Goal: Navigation & Orientation: Understand site structure

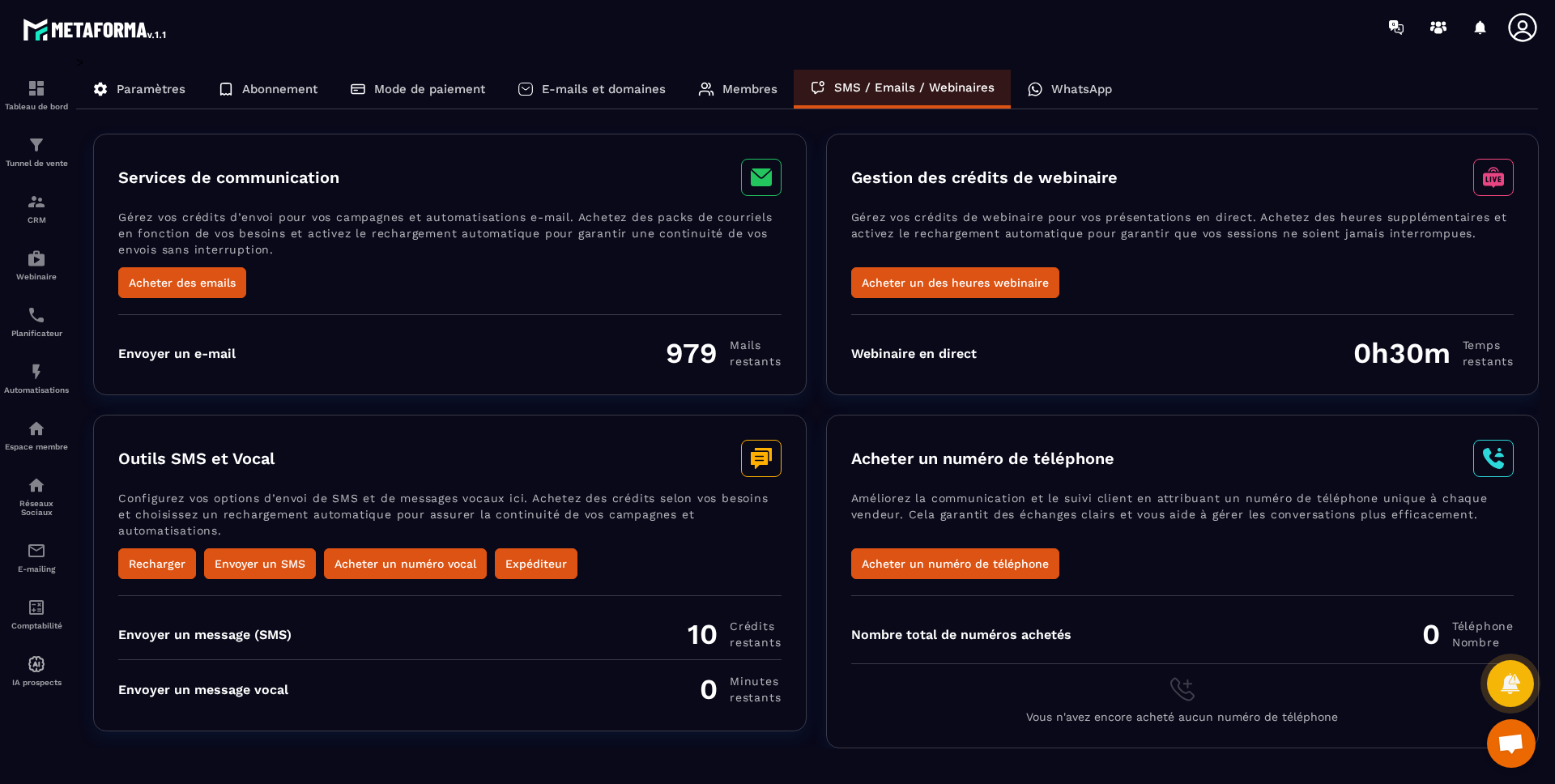
click at [1061, 86] on p "WhatsApp" at bounding box center [1081, 89] width 61 height 15
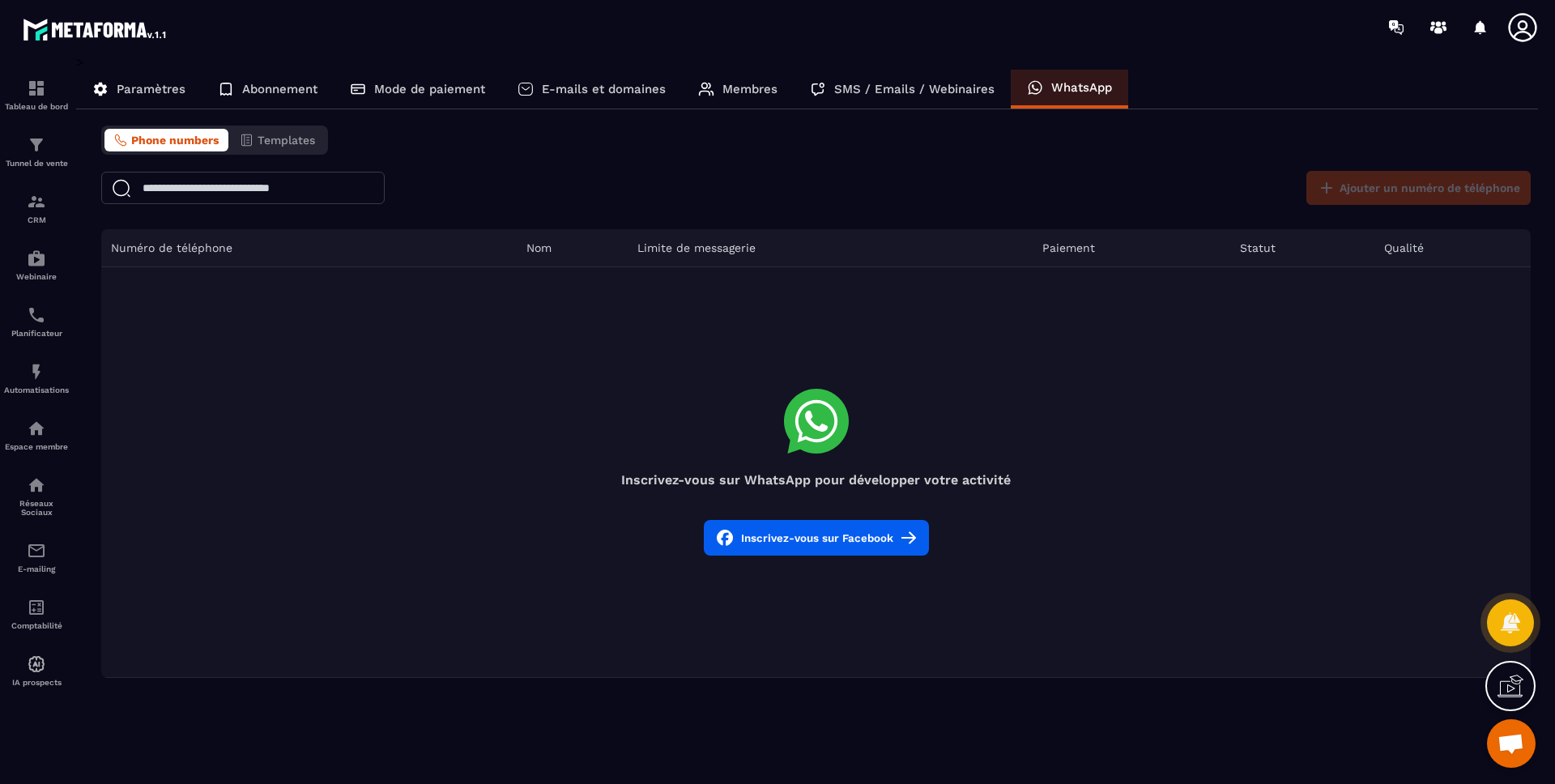
click at [854, 487] on td "Inscrivez-vous sur WhatsApp pour développer votre activité Inscrivez-vous sur F…" at bounding box center [816, 472] width 1429 height 411
click at [855, 482] on h4 "Inscrivez-vous sur WhatsApp pour développer votre activité" at bounding box center [816, 479] width 1429 height 15
click at [821, 428] on icon at bounding box center [816, 421] width 23 height 21
click at [1400, 165] on div "Phone numbers Templates Ajouter un numéro de téléphone Numéro de téléphone Nom …" at bounding box center [815, 400] width 1445 height 552
click at [852, 540] on button "Inscrivez-vous sur Facebook" at bounding box center [815, 538] width 225 height 36
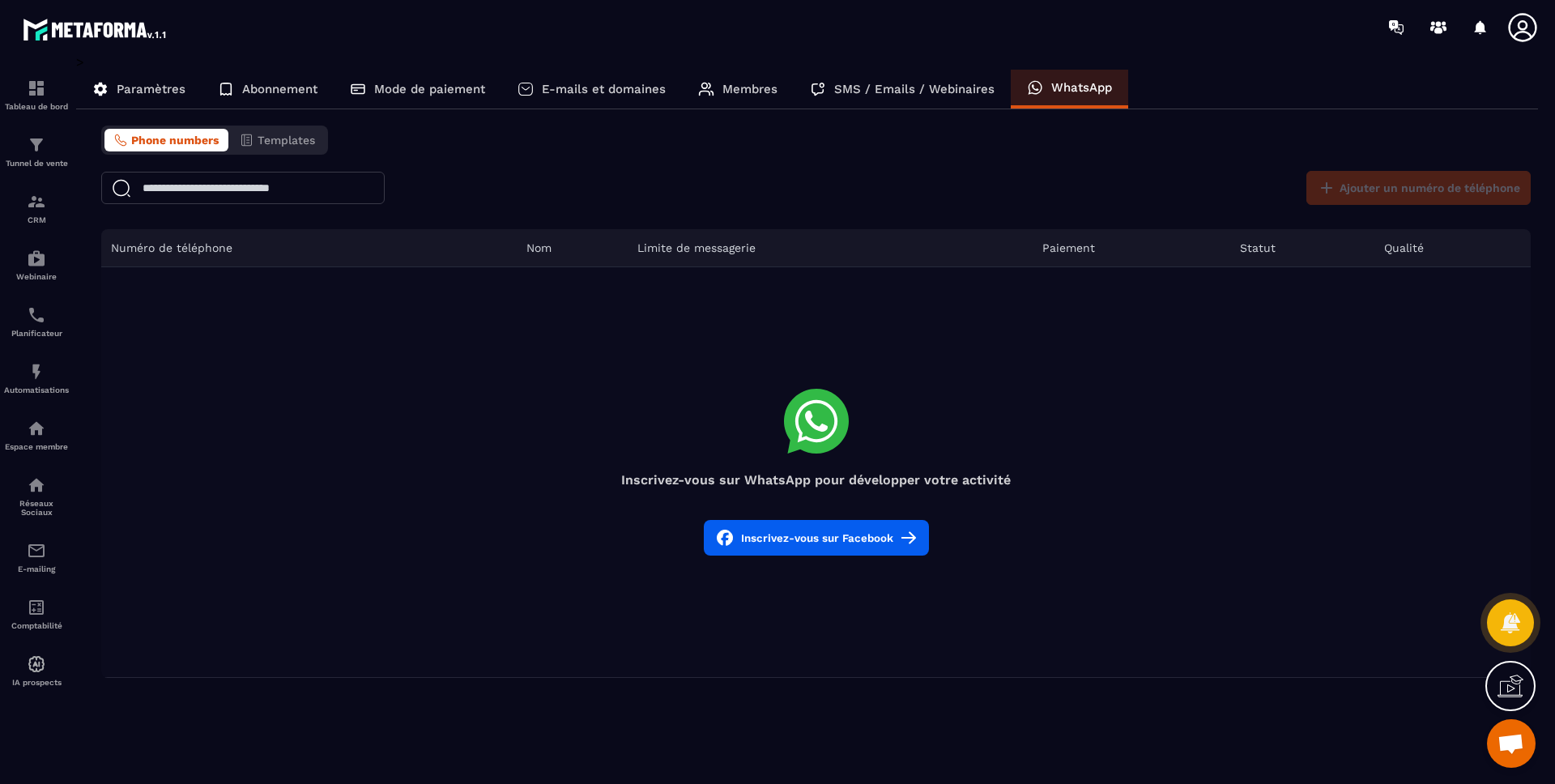
click at [544, 146] on div "Phone numbers Templates Ajouter un numéro de téléphone Numéro de téléphone Nom …" at bounding box center [815, 400] width 1445 height 552
click at [172, 85] on p "Paramètres" at bounding box center [150, 89] width 69 height 15
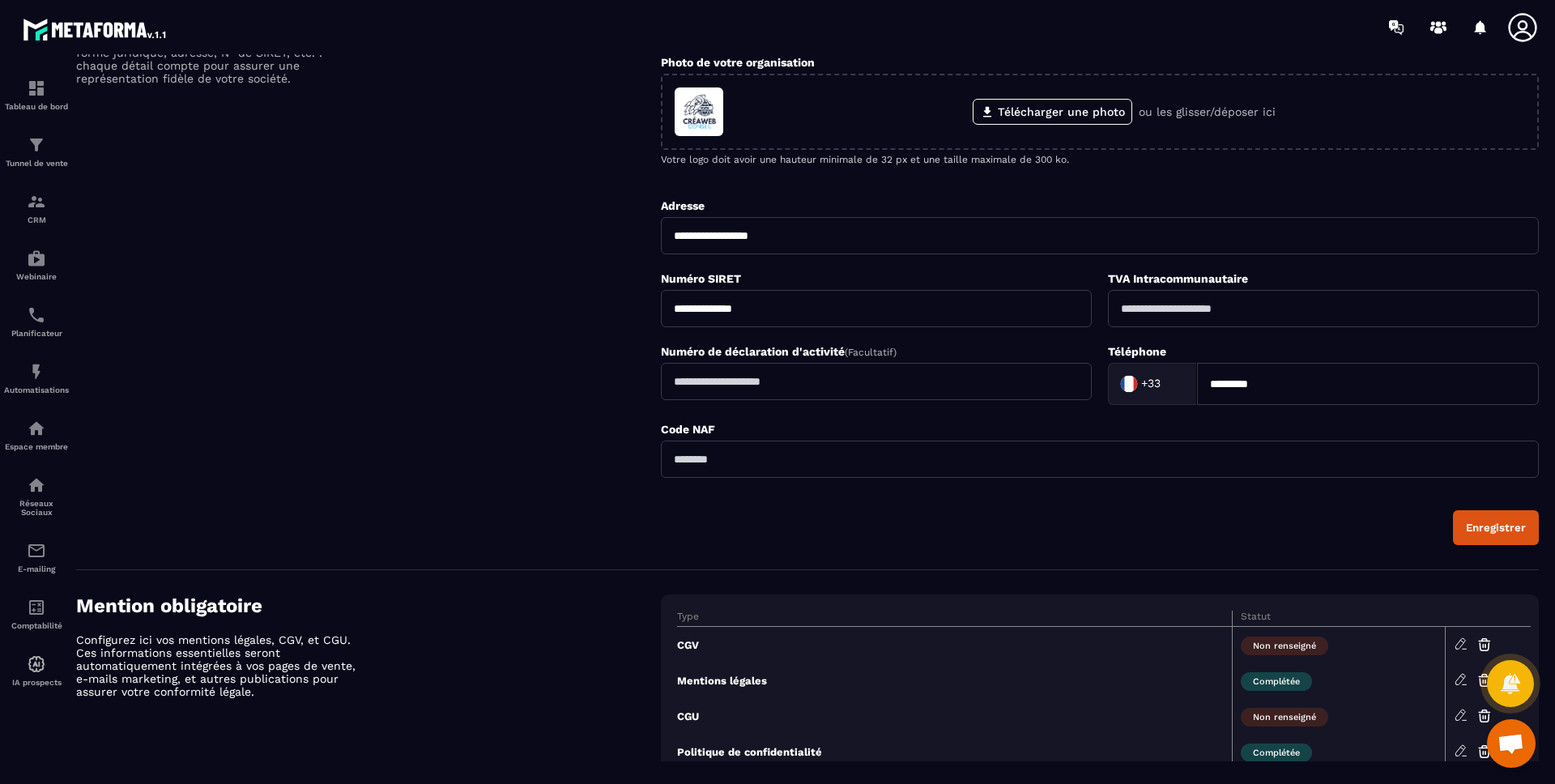
scroll to position [411, 0]
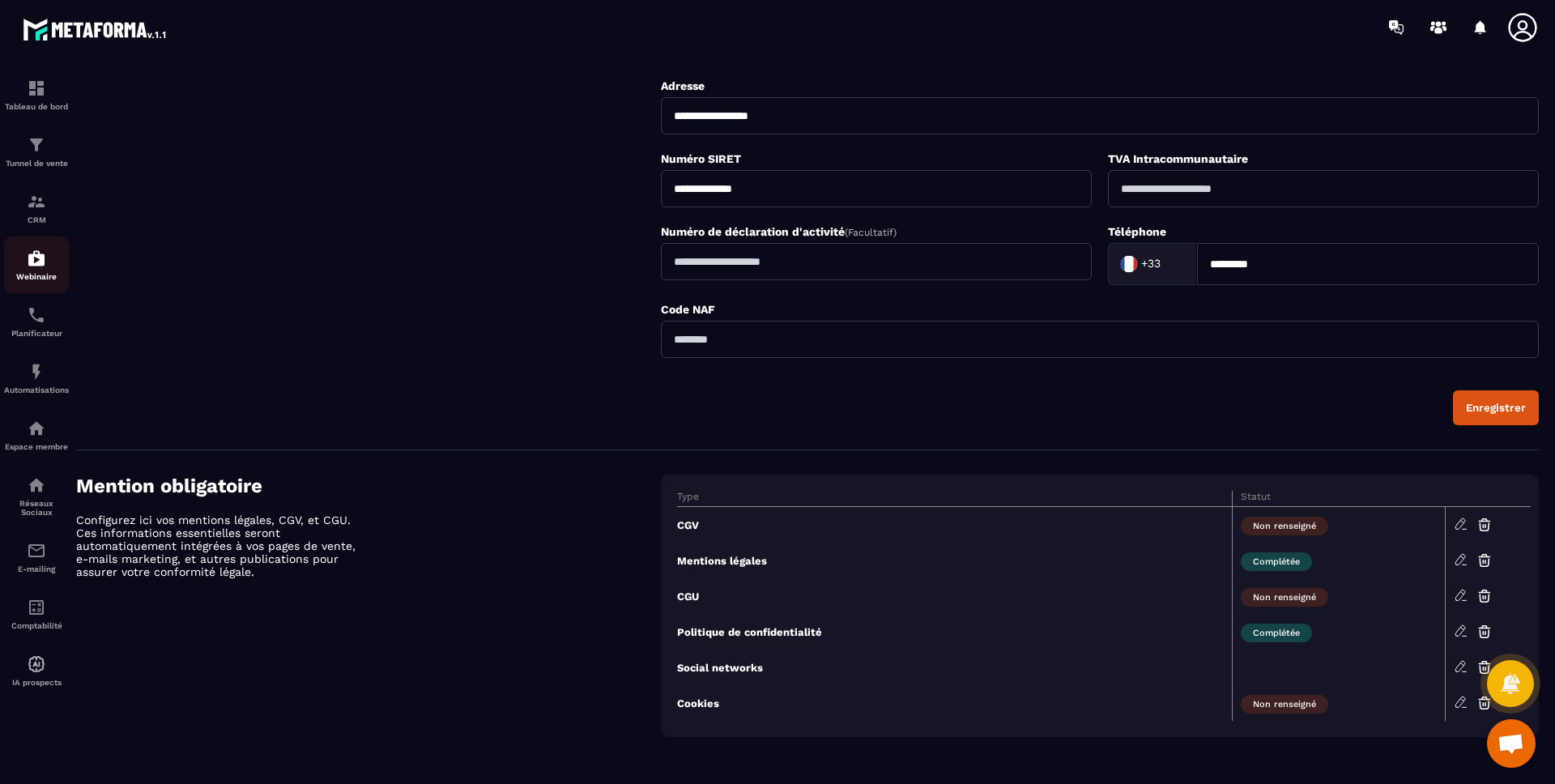
click at [39, 276] on p "Webinaire" at bounding box center [36, 275] width 65 height 8
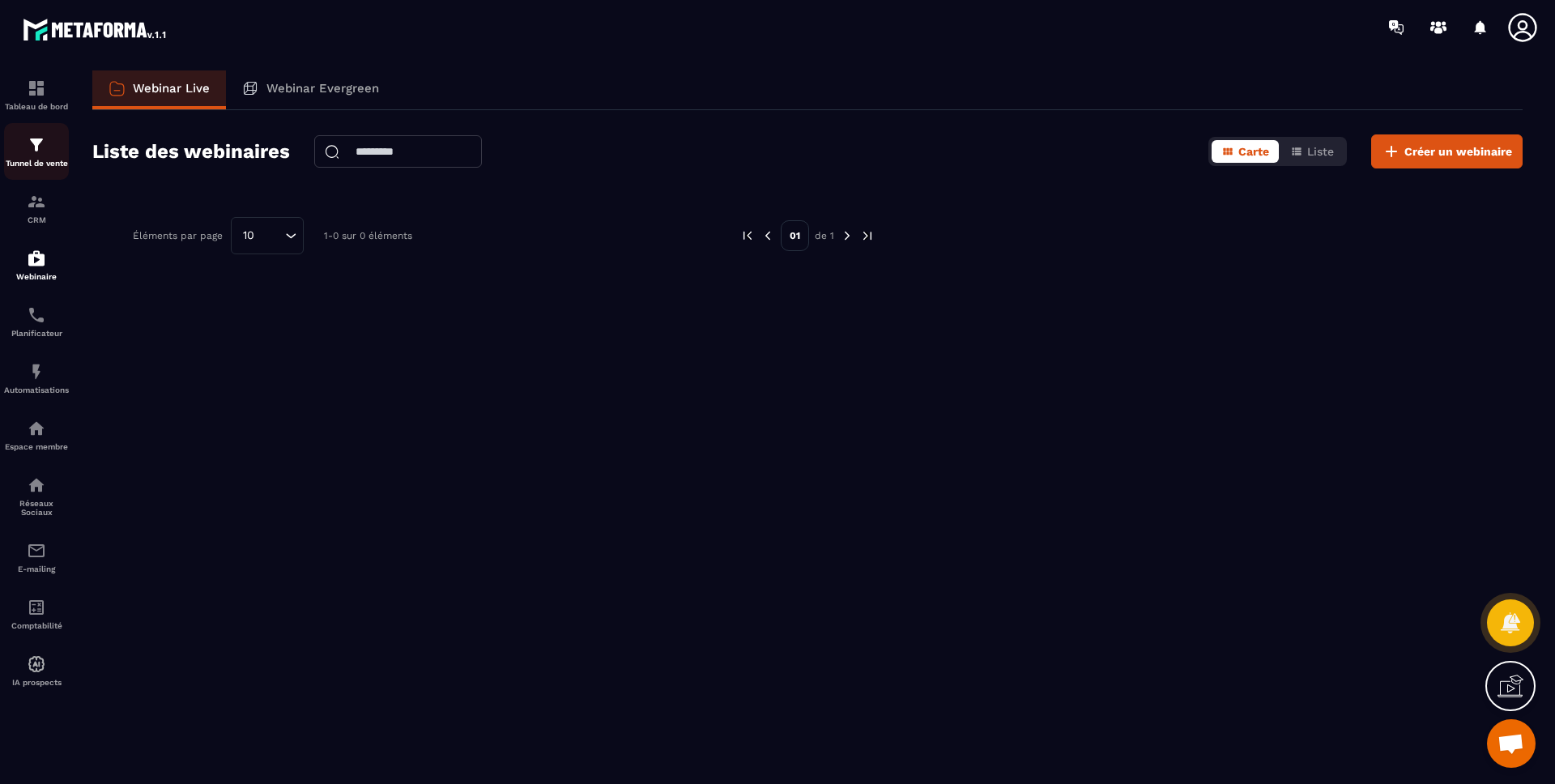
click at [40, 159] on p "Tunnel de vente" at bounding box center [36, 163] width 65 height 8
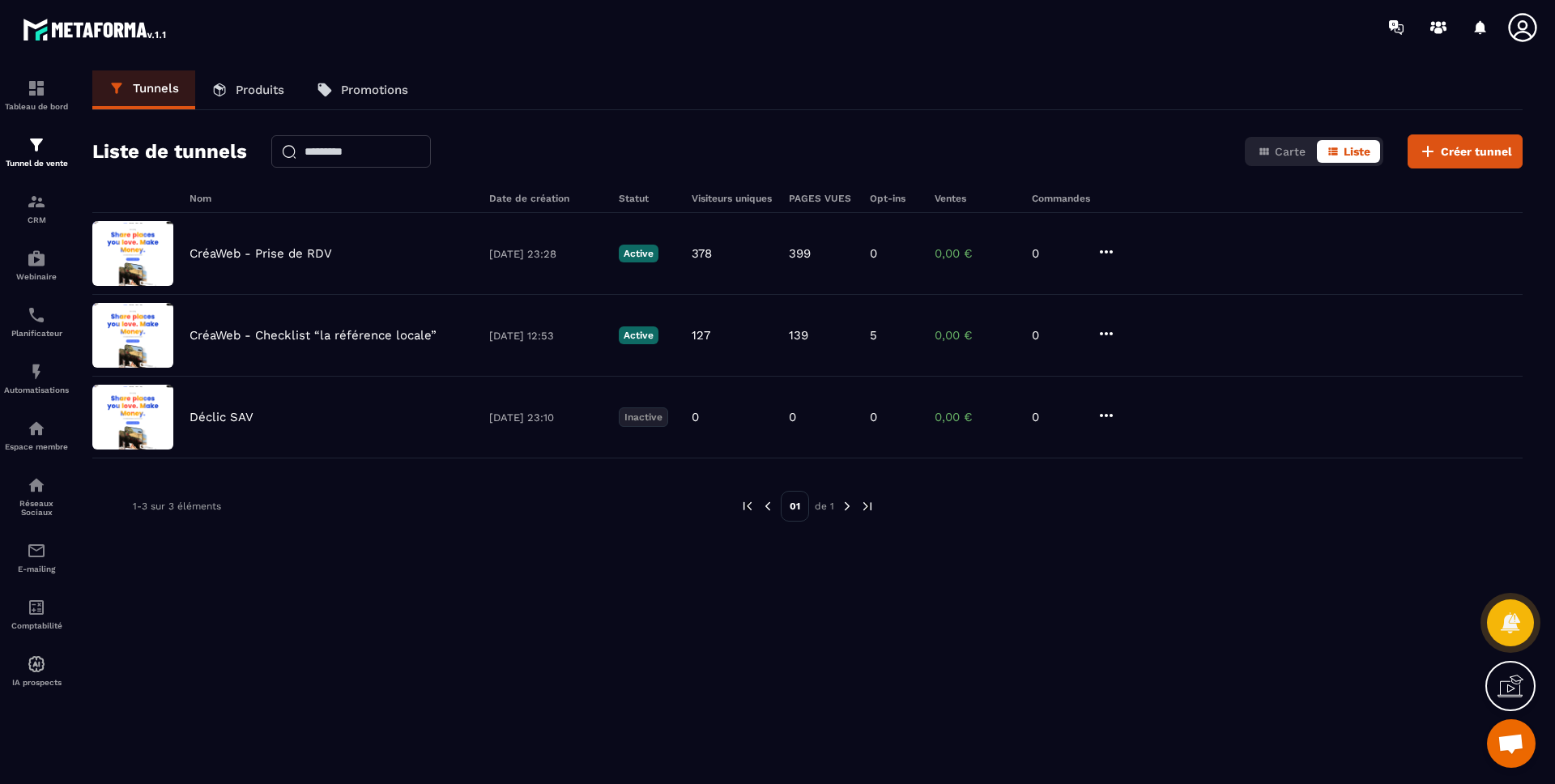
click at [222, 90] on icon at bounding box center [219, 89] width 16 height 16
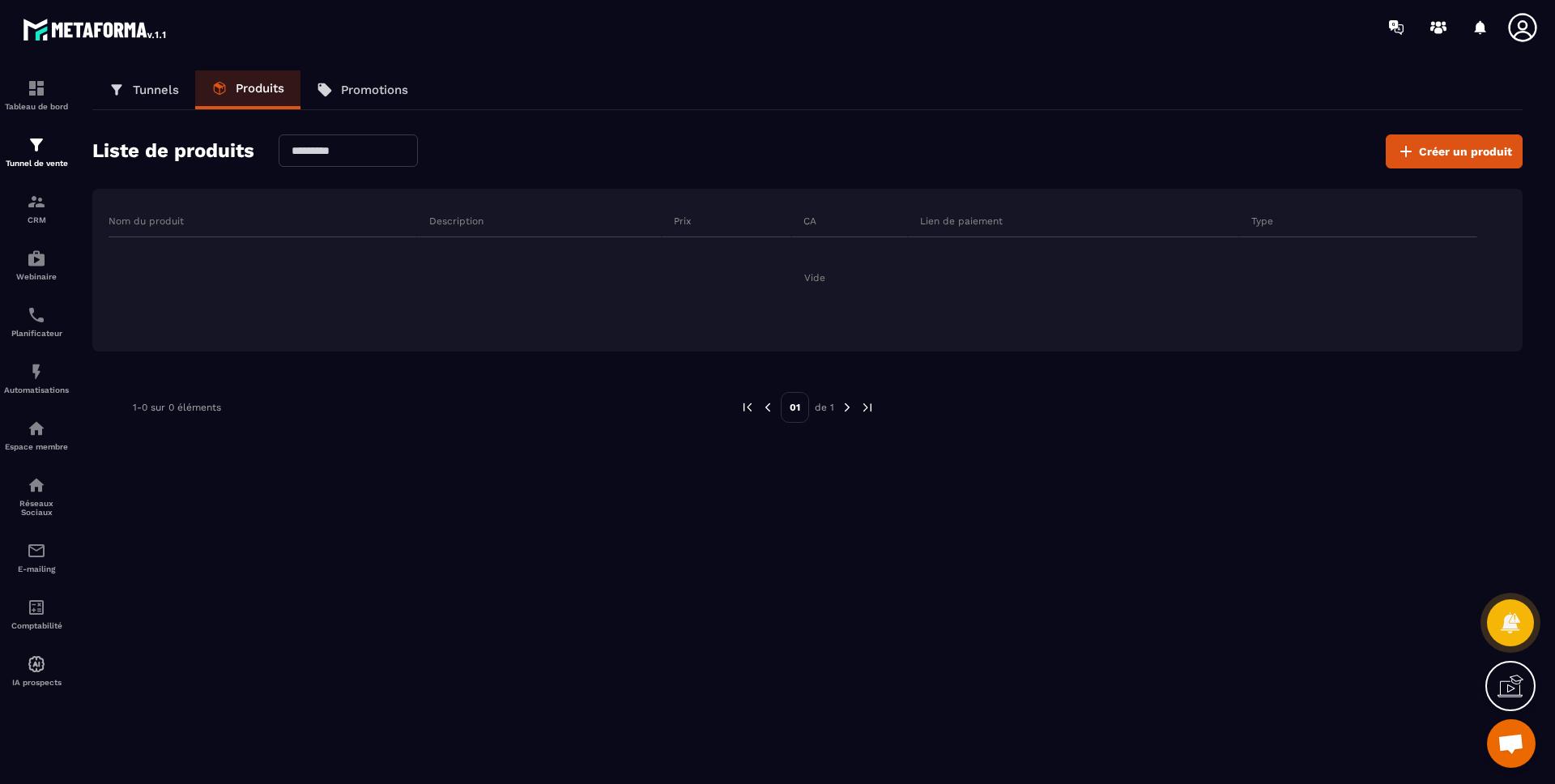
click at [341, 85] on p "Promotions" at bounding box center [374, 90] width 67 height 15
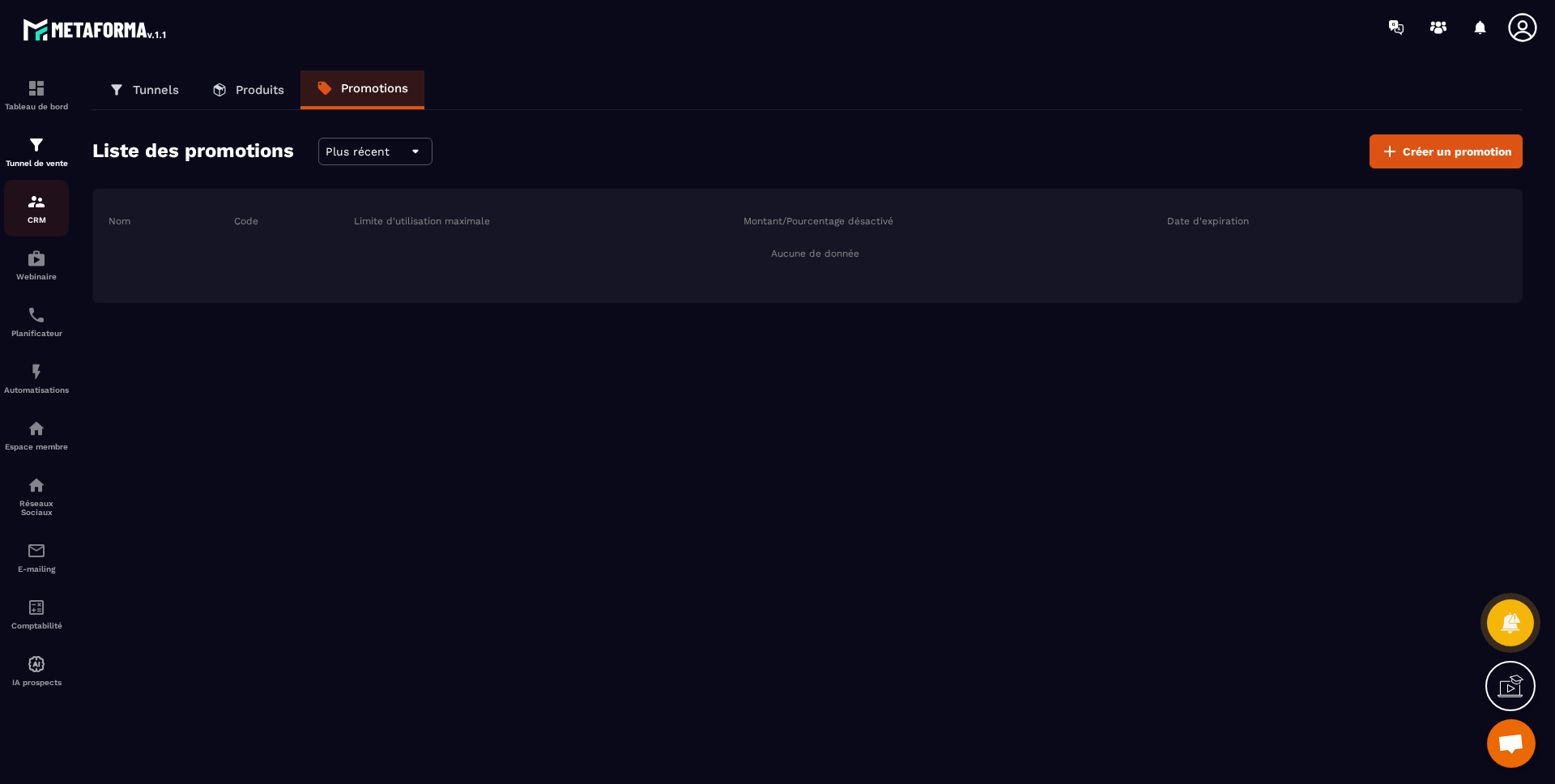
click at [31, 184] on link "CRM" at bounding box center [36, 208] width 65 height 56
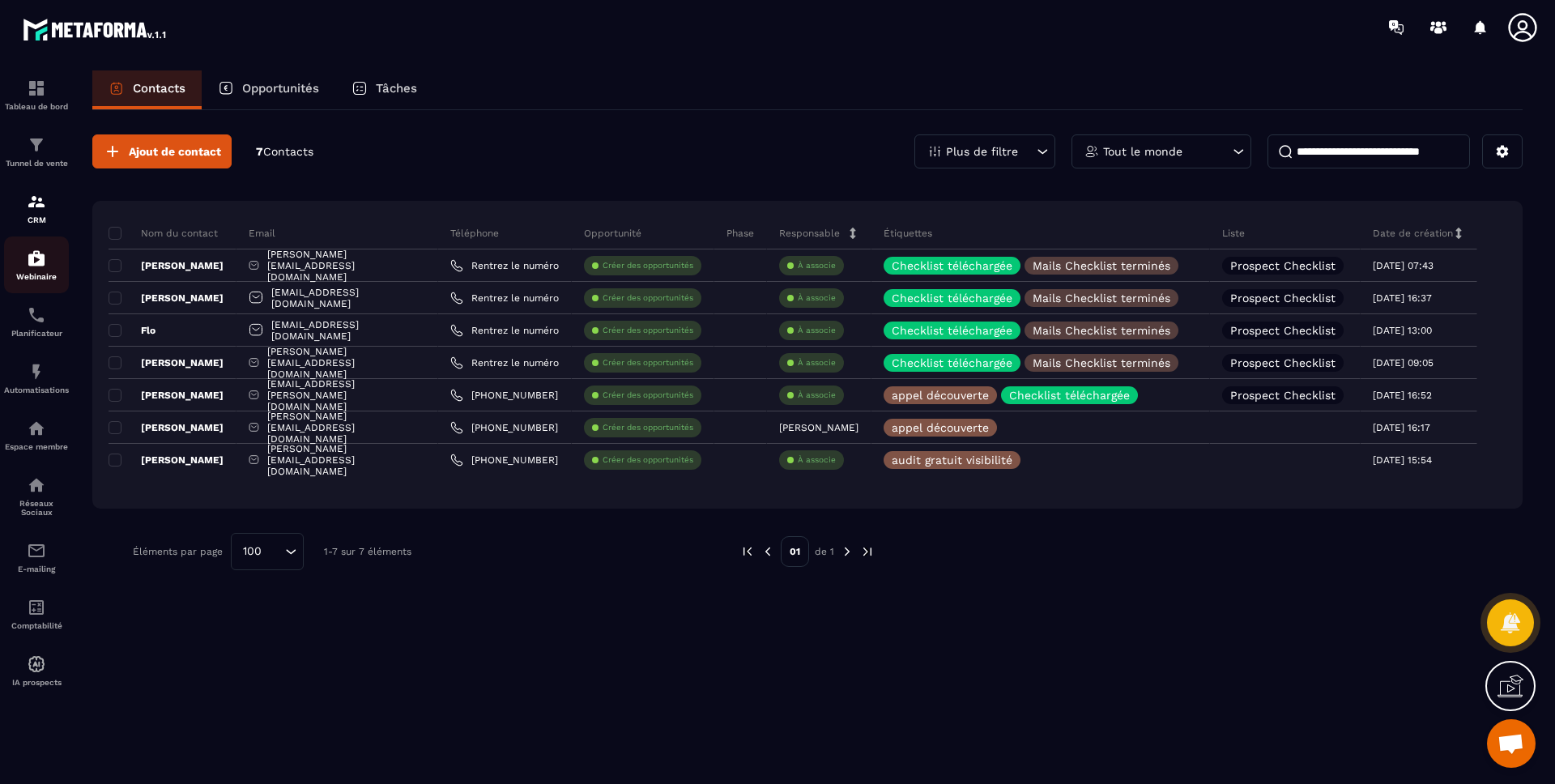
click at [34, 259] on img at bounding box center [36, 258] width 20 height 20
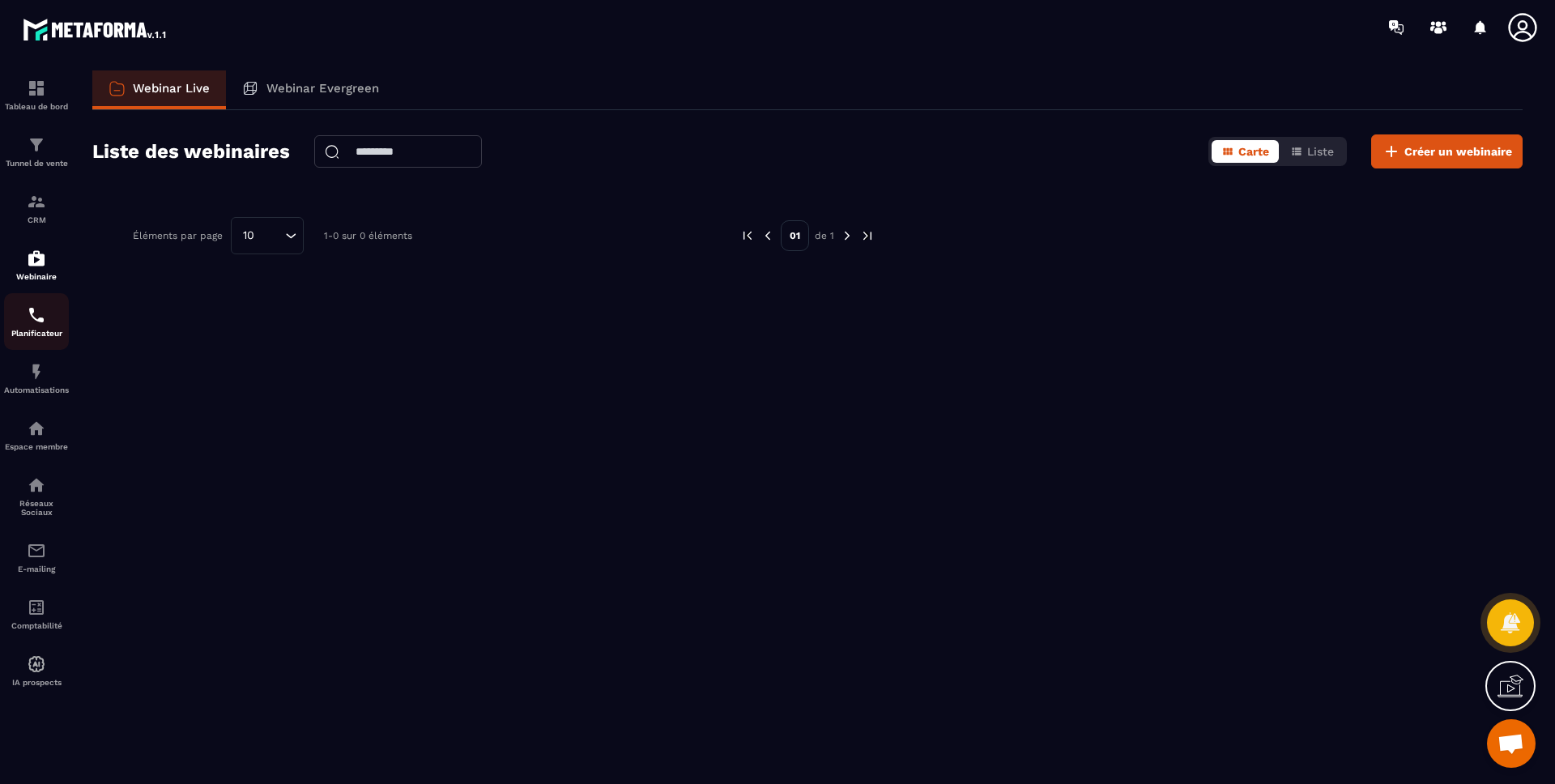
click at [50, 333] on p "Planificateur" at bounding box center [36, 333] width 65 height 8
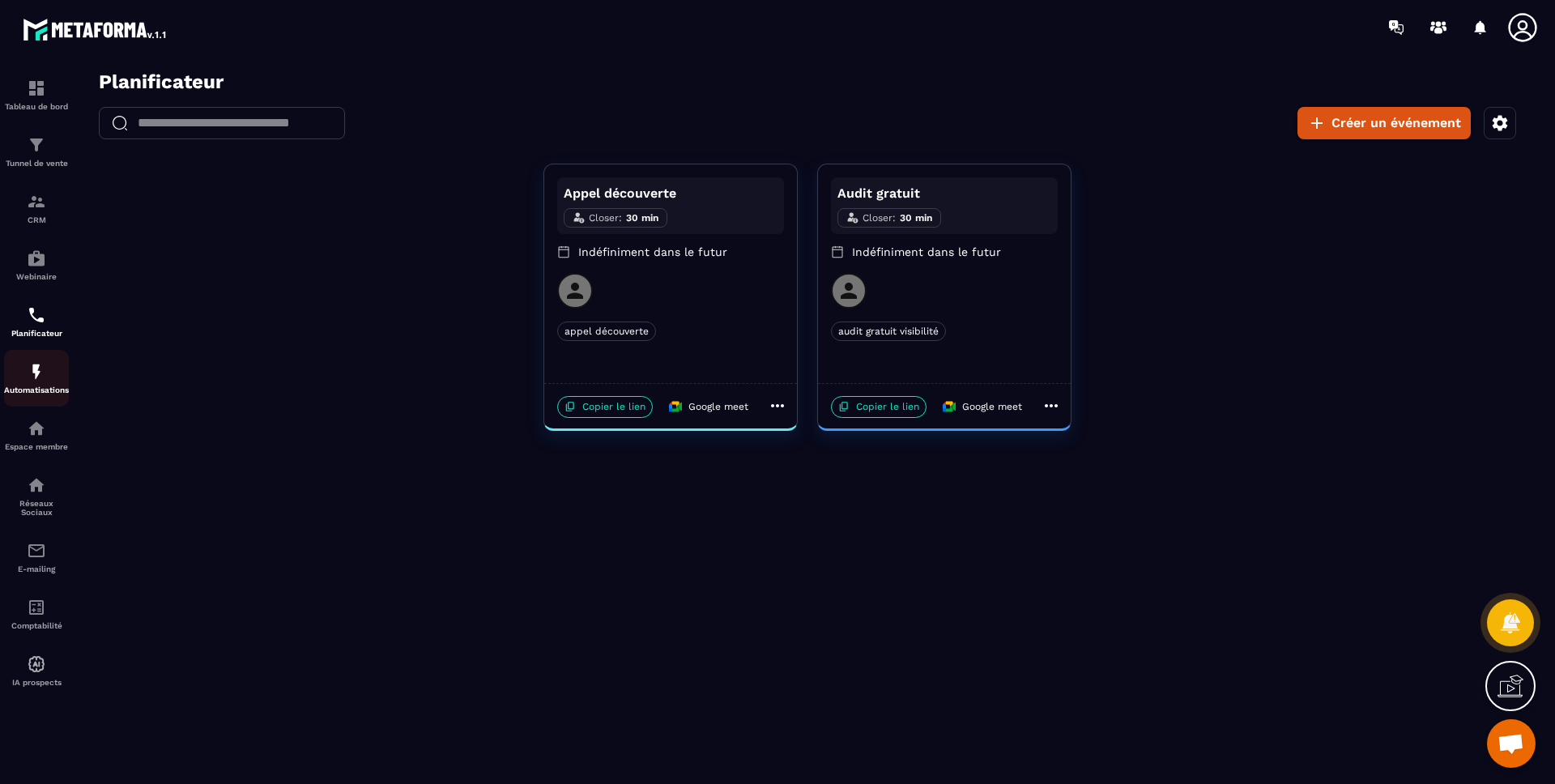
click at [54, 370] on div "Automatisations" at bounding box center [36, 378] width 65 height 32
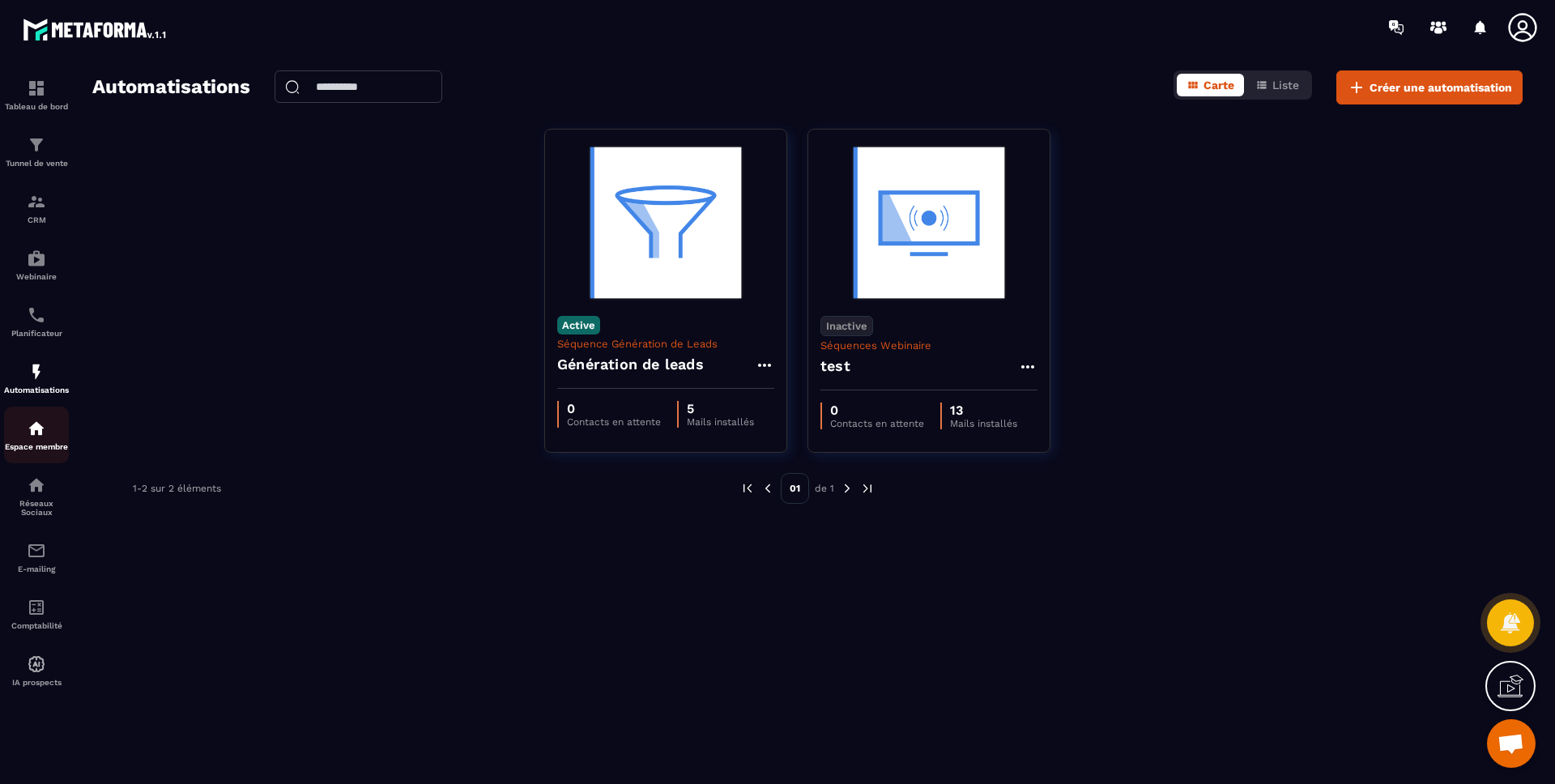
click at [47, 432] on div "Espace membre" at bounding box center [36, 434] width 65 height 32
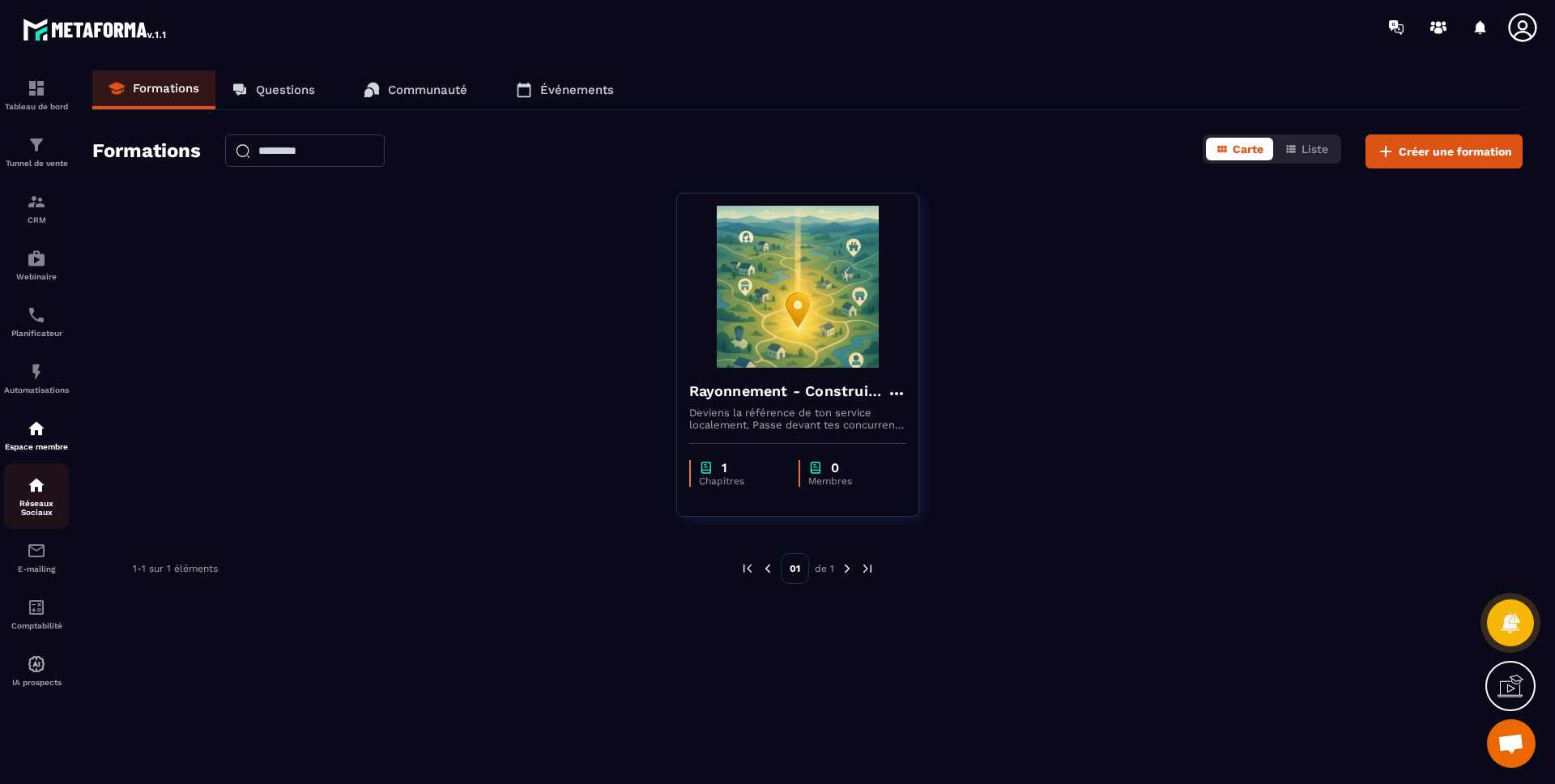
click at [21, 489] on div "Réseaux Sociaux" at bounding box center [36, 496] width 65 height 41
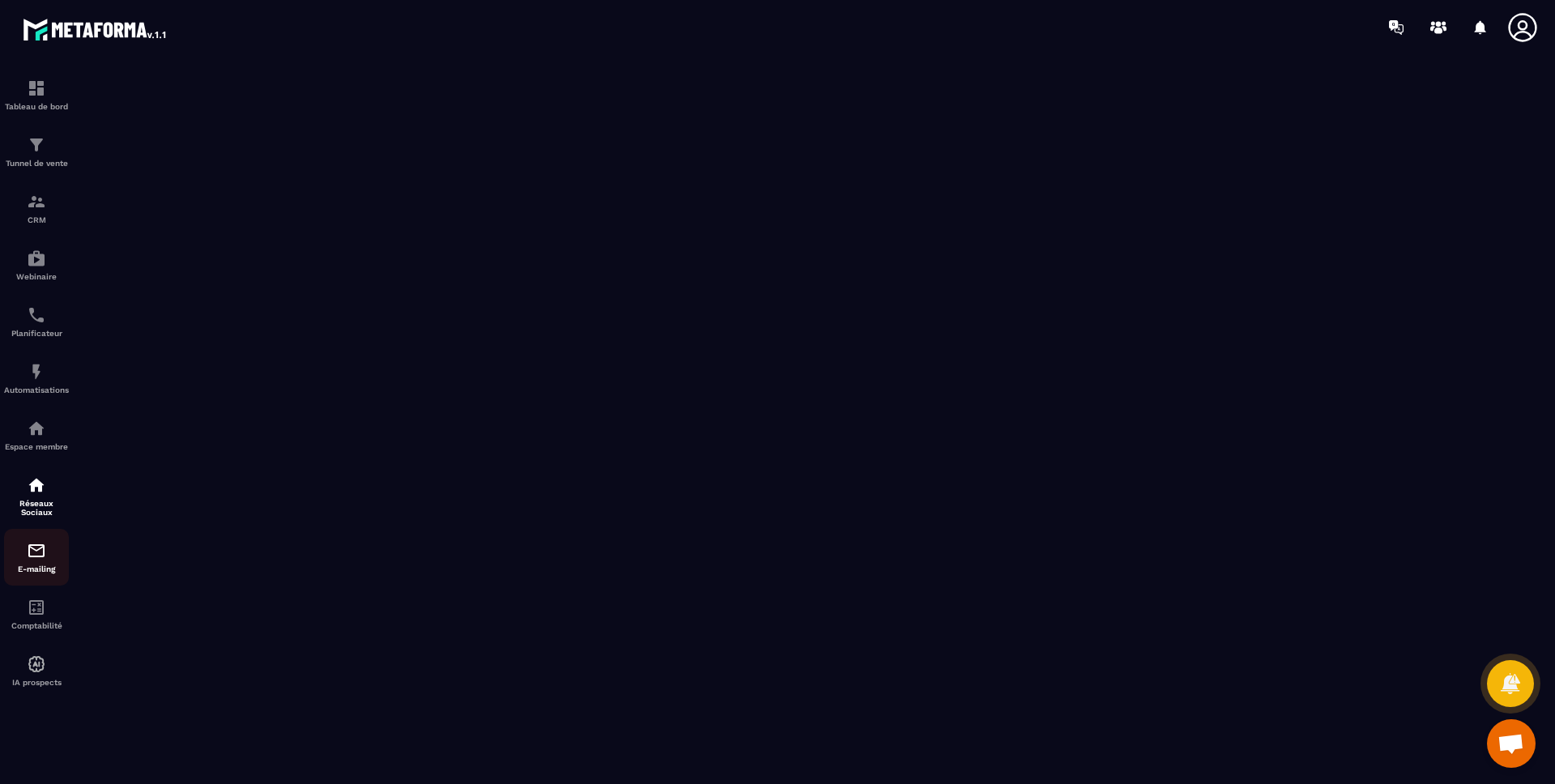
click at [42, 555] on img at bounding box center [36, 550] width 20 height 20
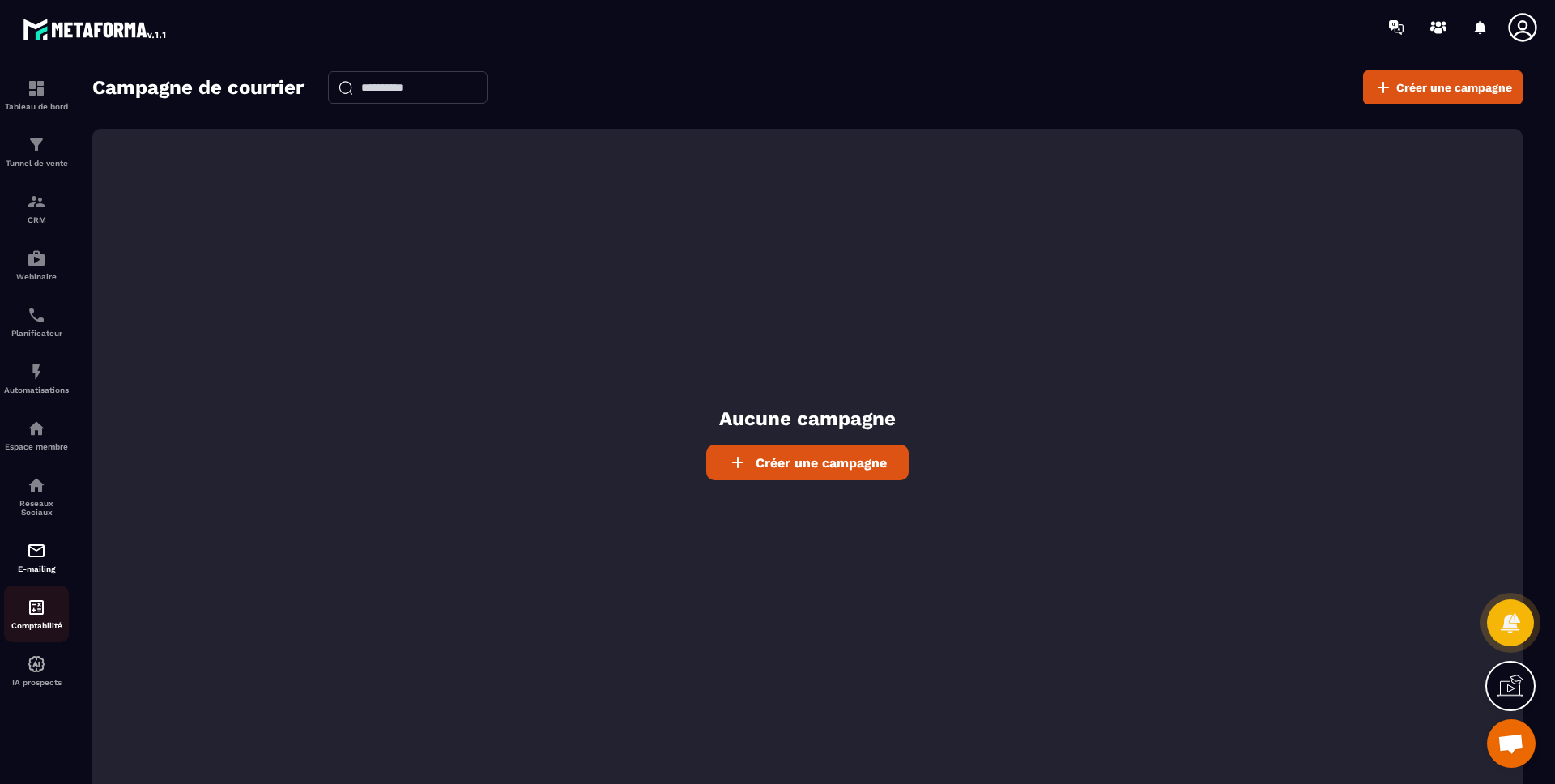
click at [36, 614] on img at bounding box center [36, 607] width 20 height 20
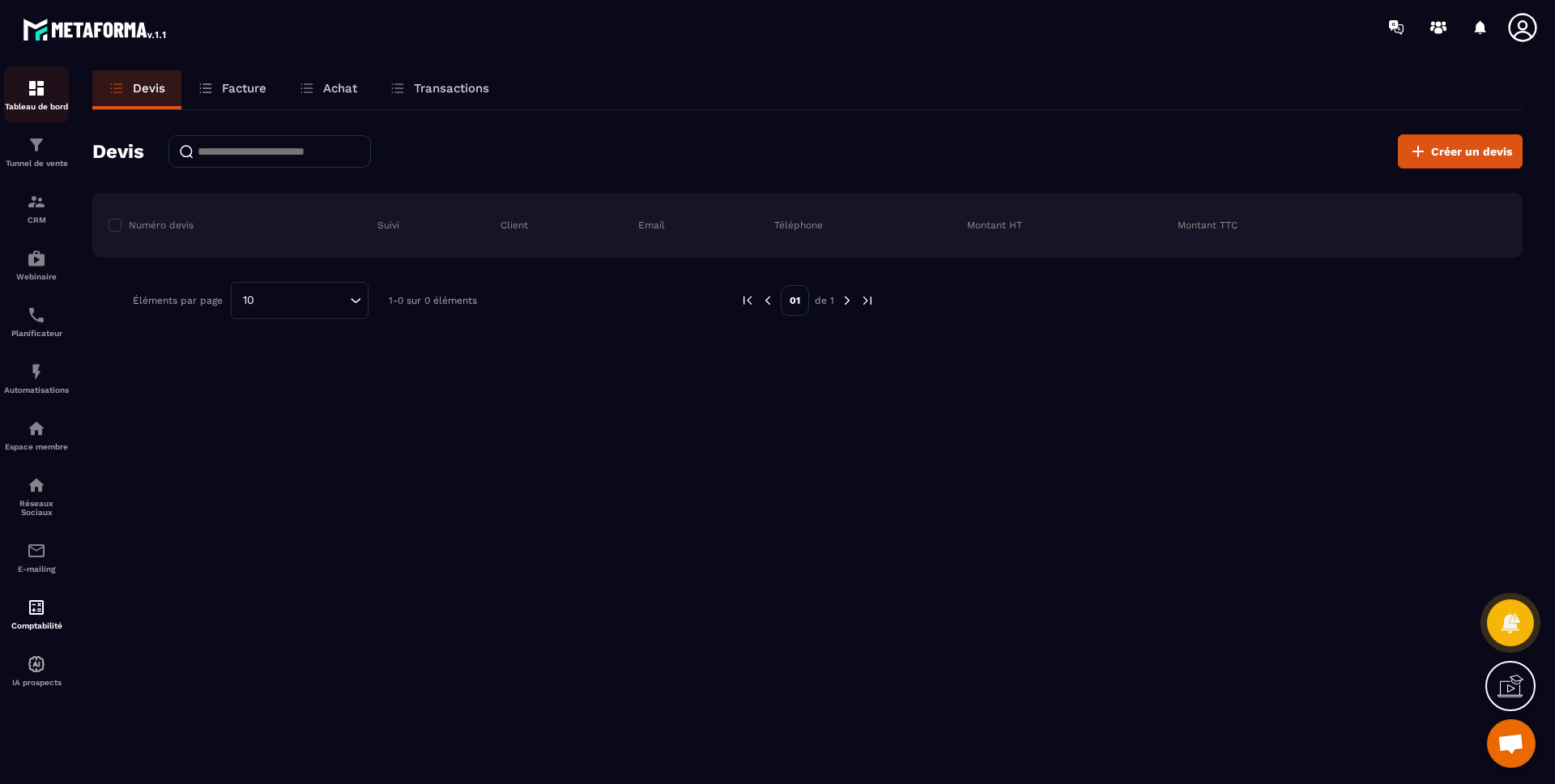
click at [40, 102] on p "Tableau de bord" at bounding box center [36, 106] width 65 height 8
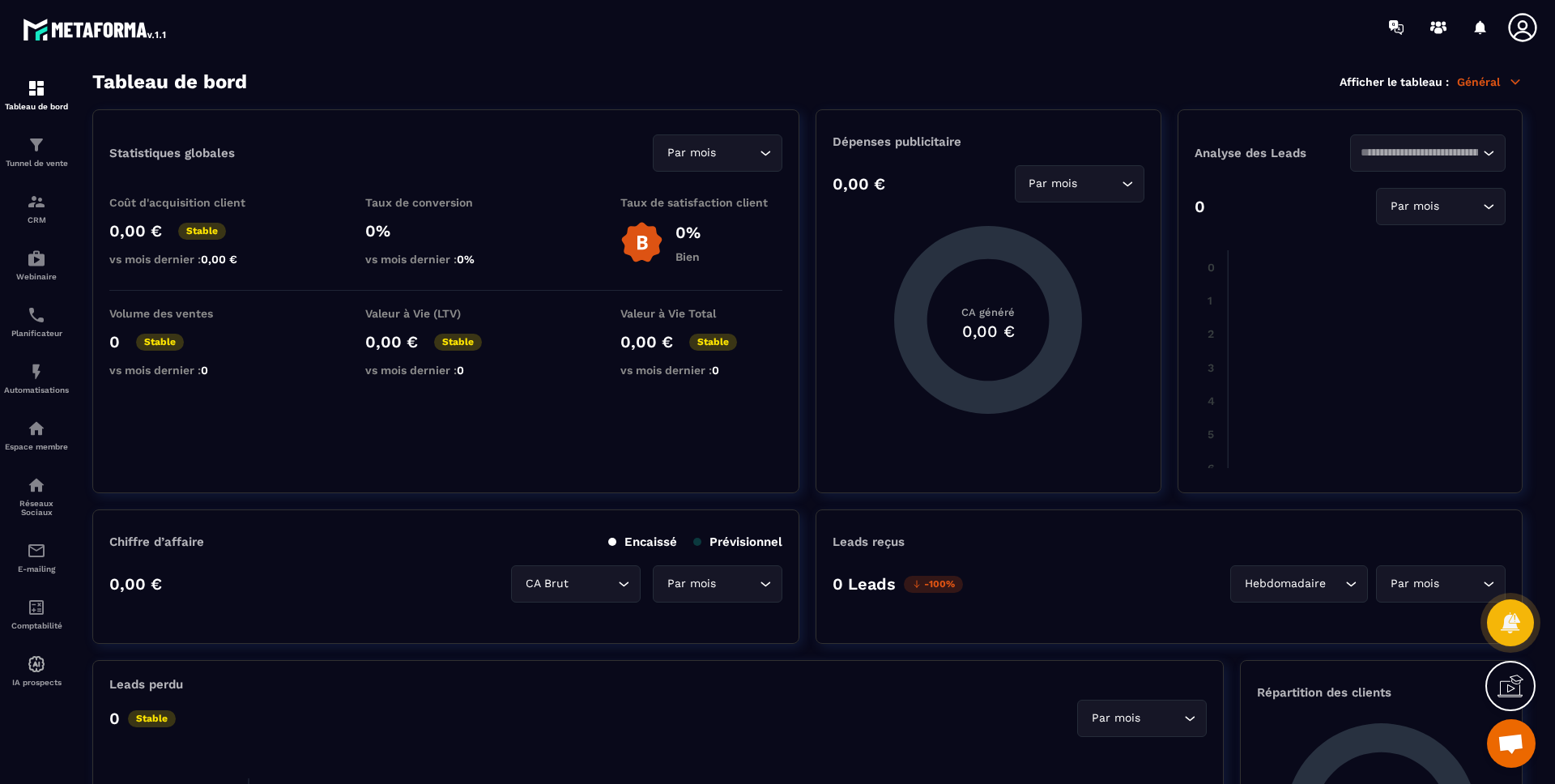
click at [1486, 77] on p "Général" at bounding box center [1489, 82] width 66 height 15
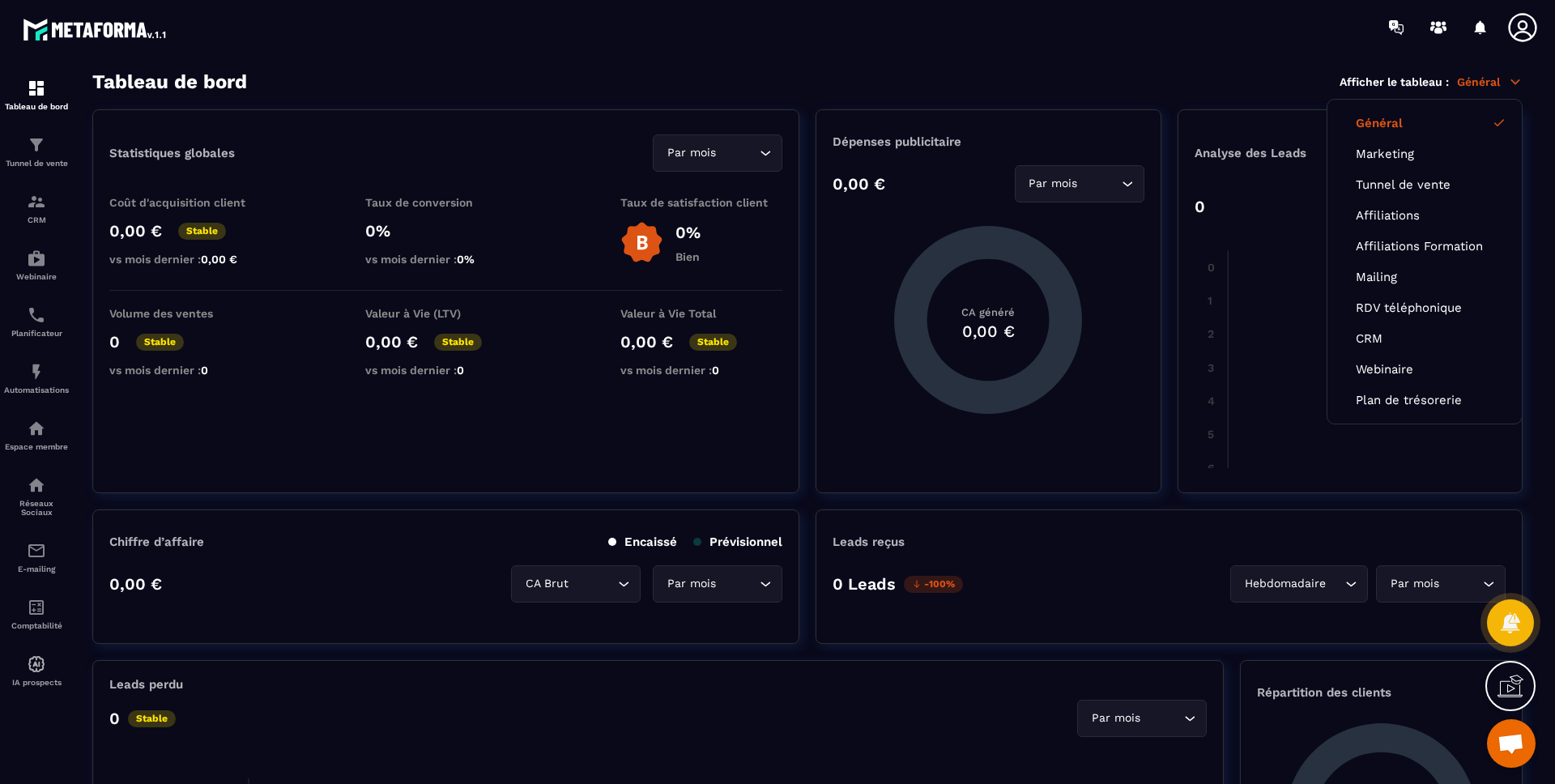
click at [1222, 53] on div at bounding box center [872, 27] width 1364 height 55
